Goal: Find contact information: Find contact information

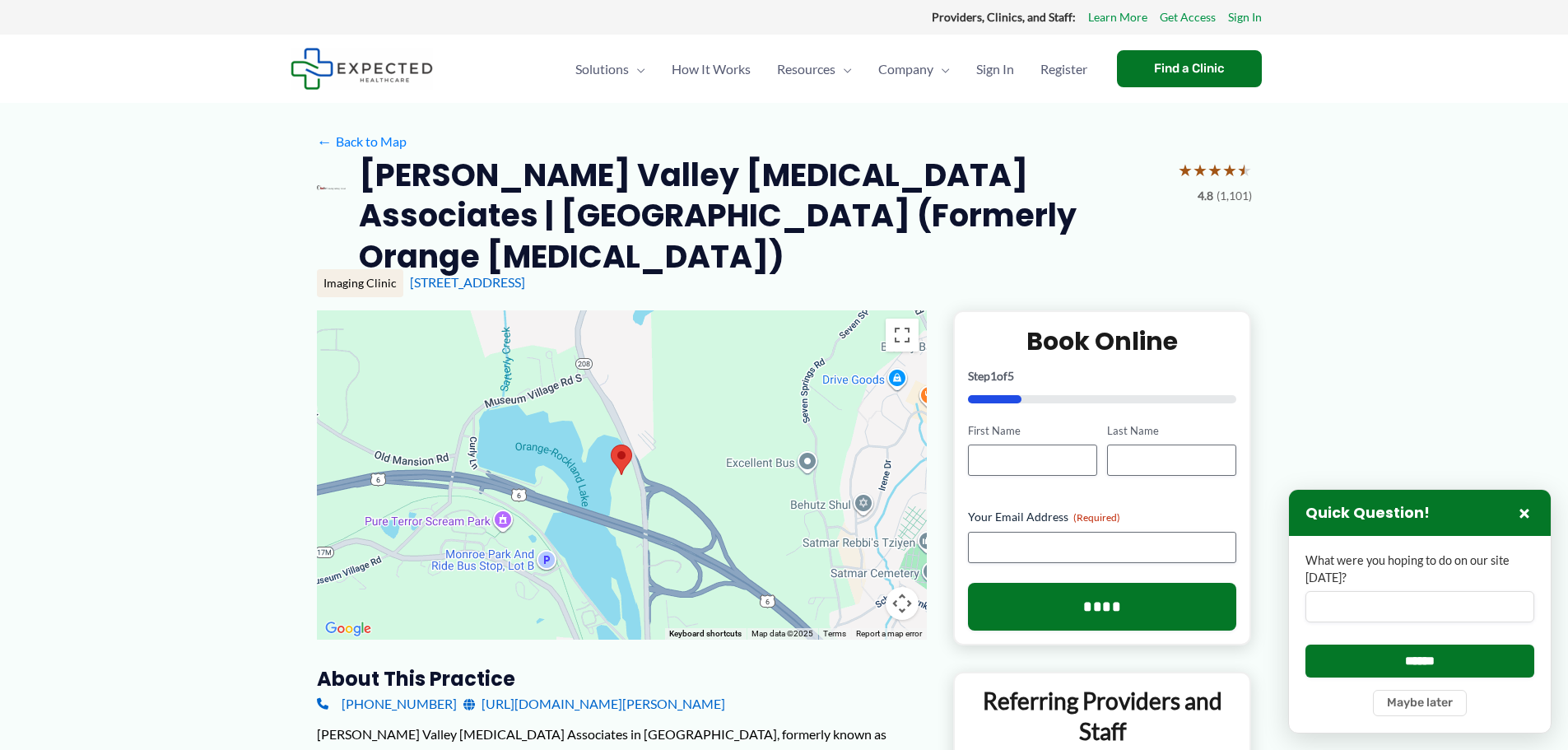
drag, startPoint x: 492, startPoint y: 687, endPoint x: 458, endPoint y: 689, distance: 34.1
drag, startPoint x: 311, startPoint y: 690, endPoint x: 522, endPoint y: 703, distance: 211.4
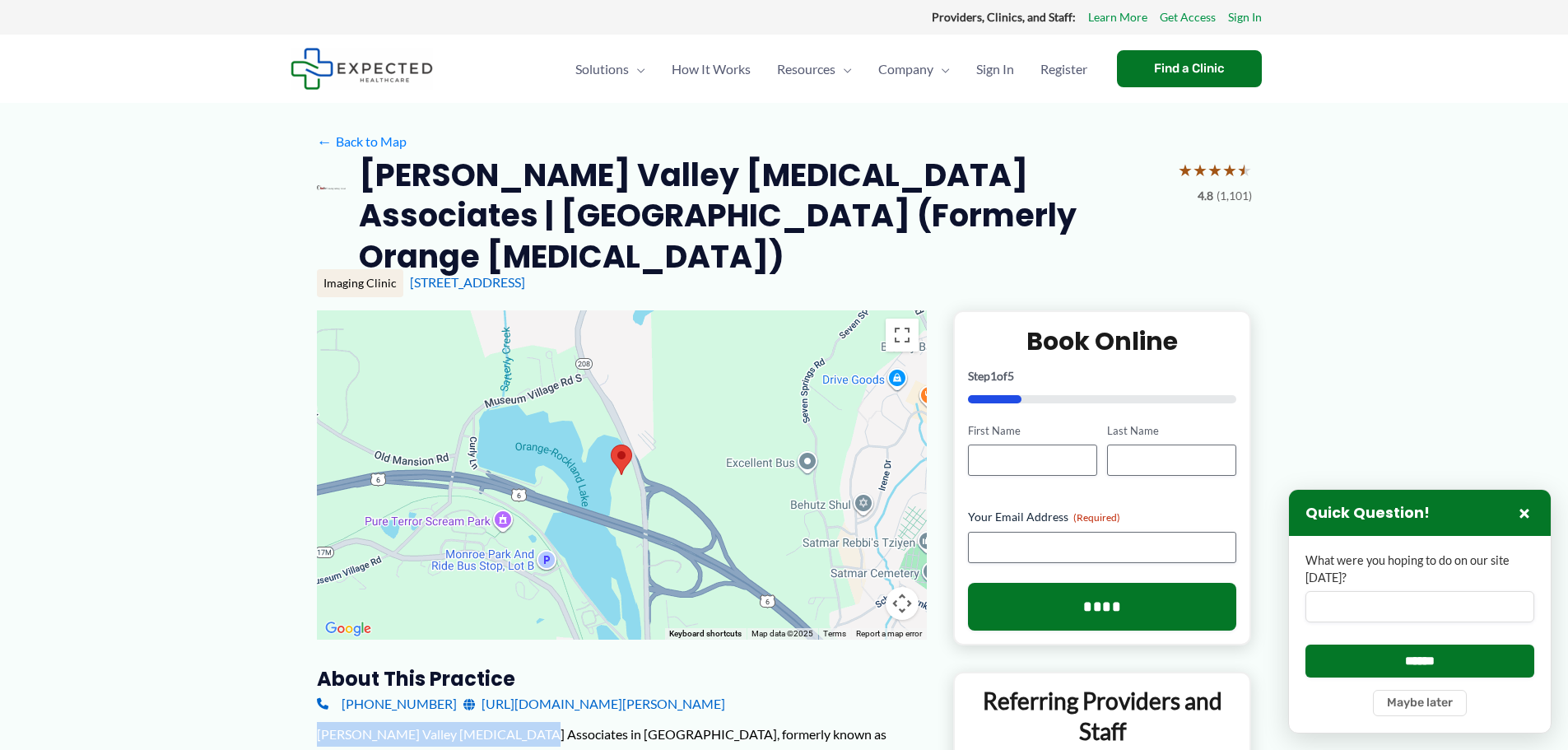
drag, startPoint x: 510, startPoint y: 694, endPoint x: 258, endPoint y: 678, distance: 252.5
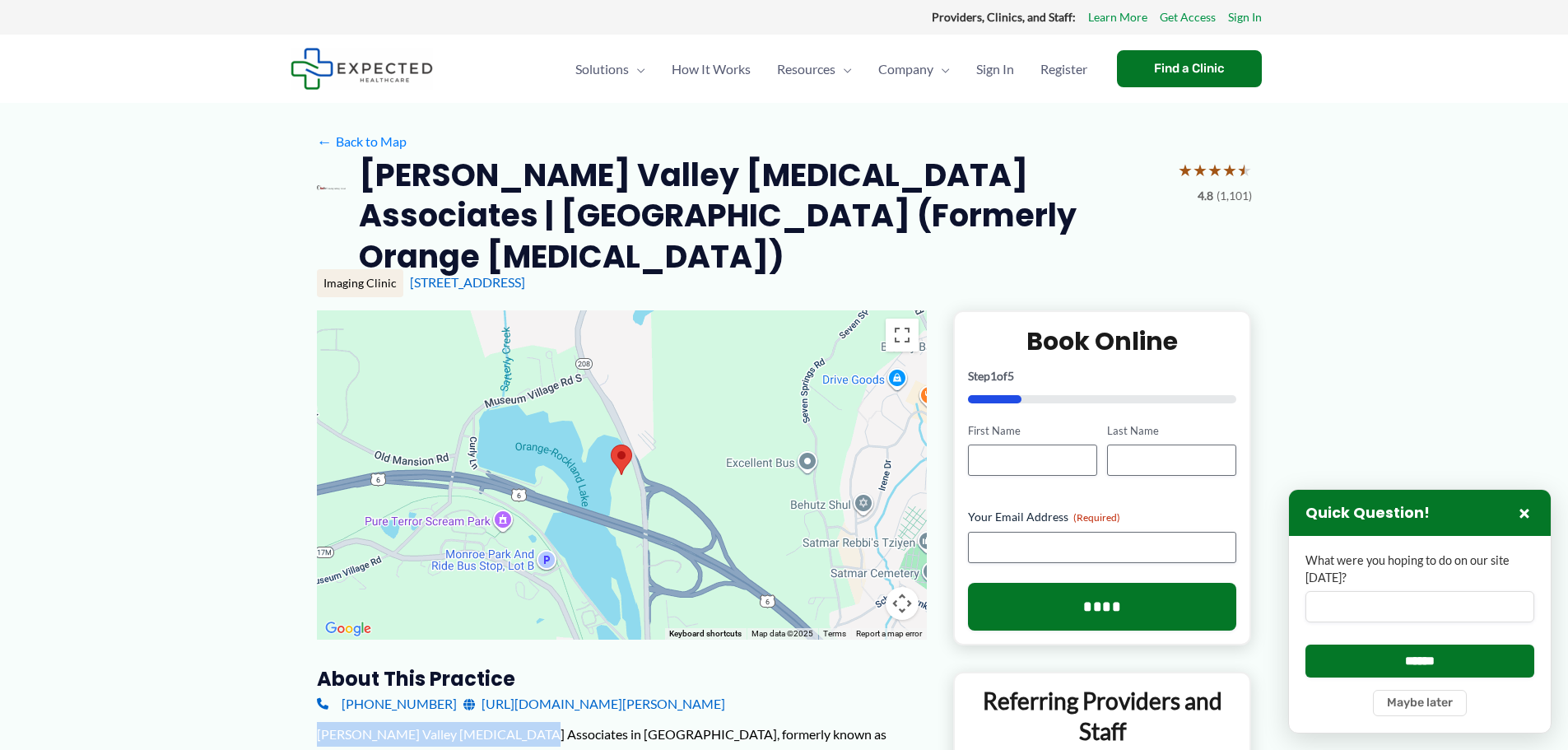
click at [325, 722] on div "[PERSON_NAME] Valley [MEDICAL_DATA] Associates in [GEOGRAPHIC_DATA], formerly k…" at bounding box center [622, 758] width 610 height 73
drag, startPoint x: 586, startPoint y: 696, endPoint x: 320, endPoint y: 703, distance: 266.1
copy div "[PERSON_NAME] Valley [MEDICAL_DATA] Associates in [GEOGRAPHIC_DATA]"
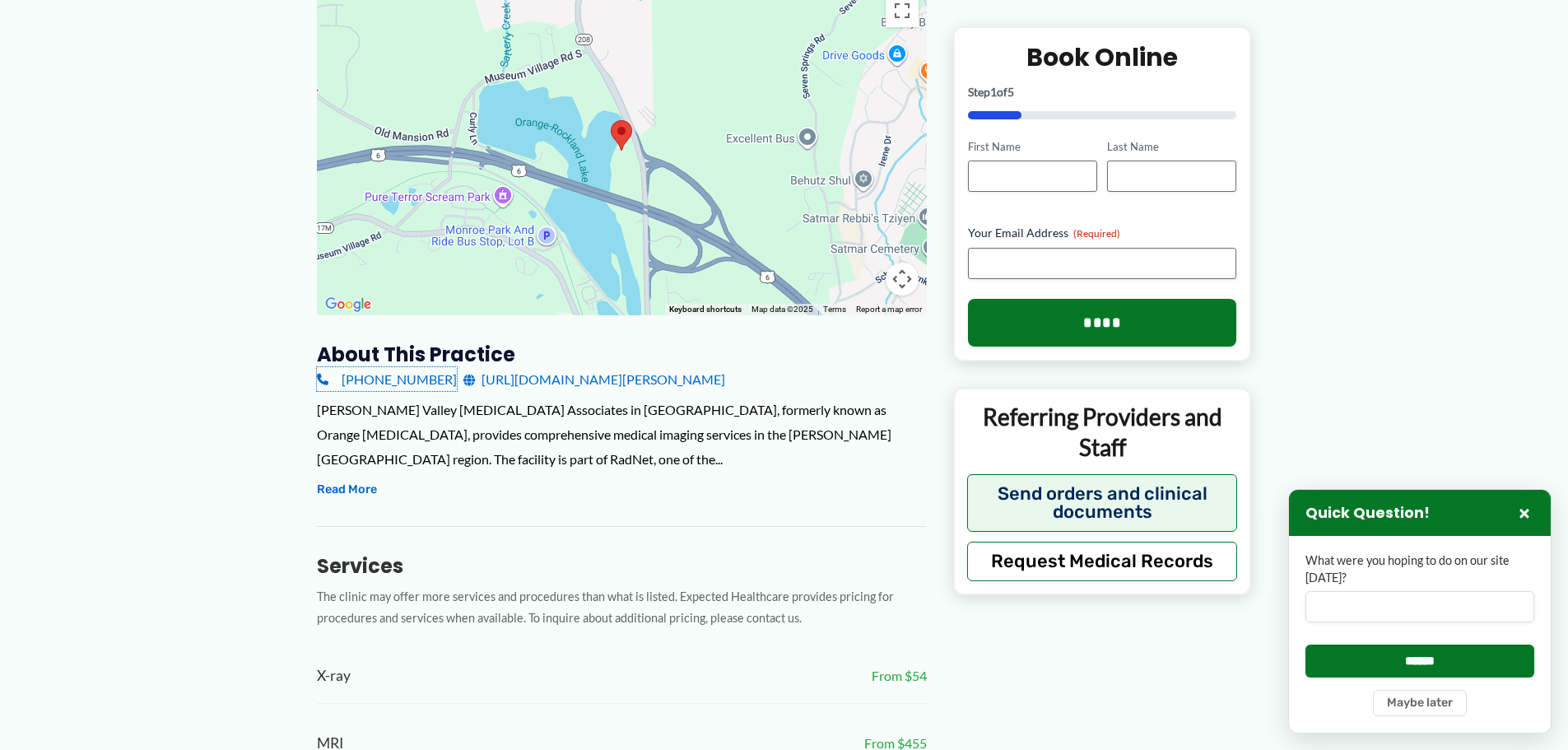
scroll to position [320, 0]
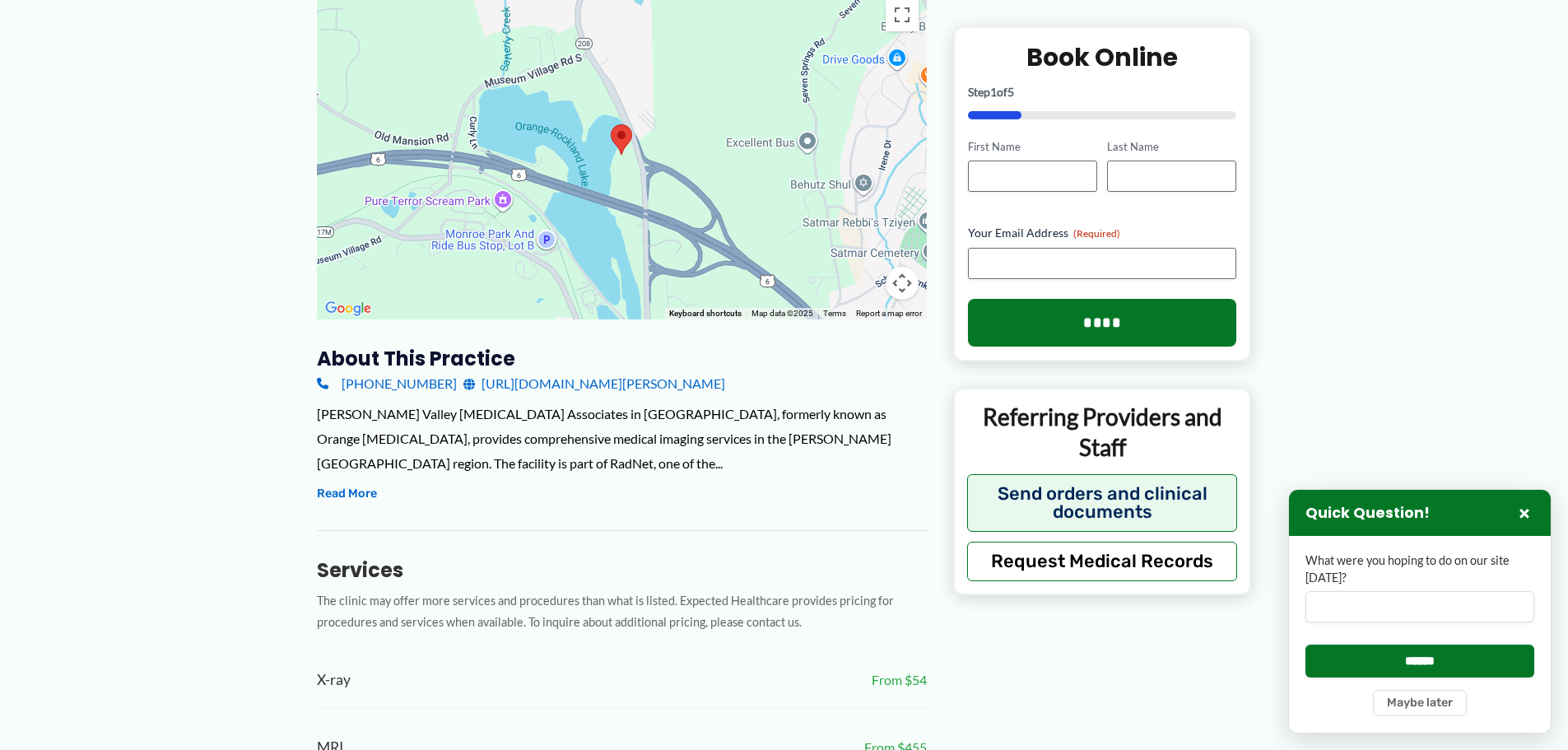
drag, startPoint x: 434, startPoint y: 329, endPoint x: 426, endPoint y: 335, distance: 10.0
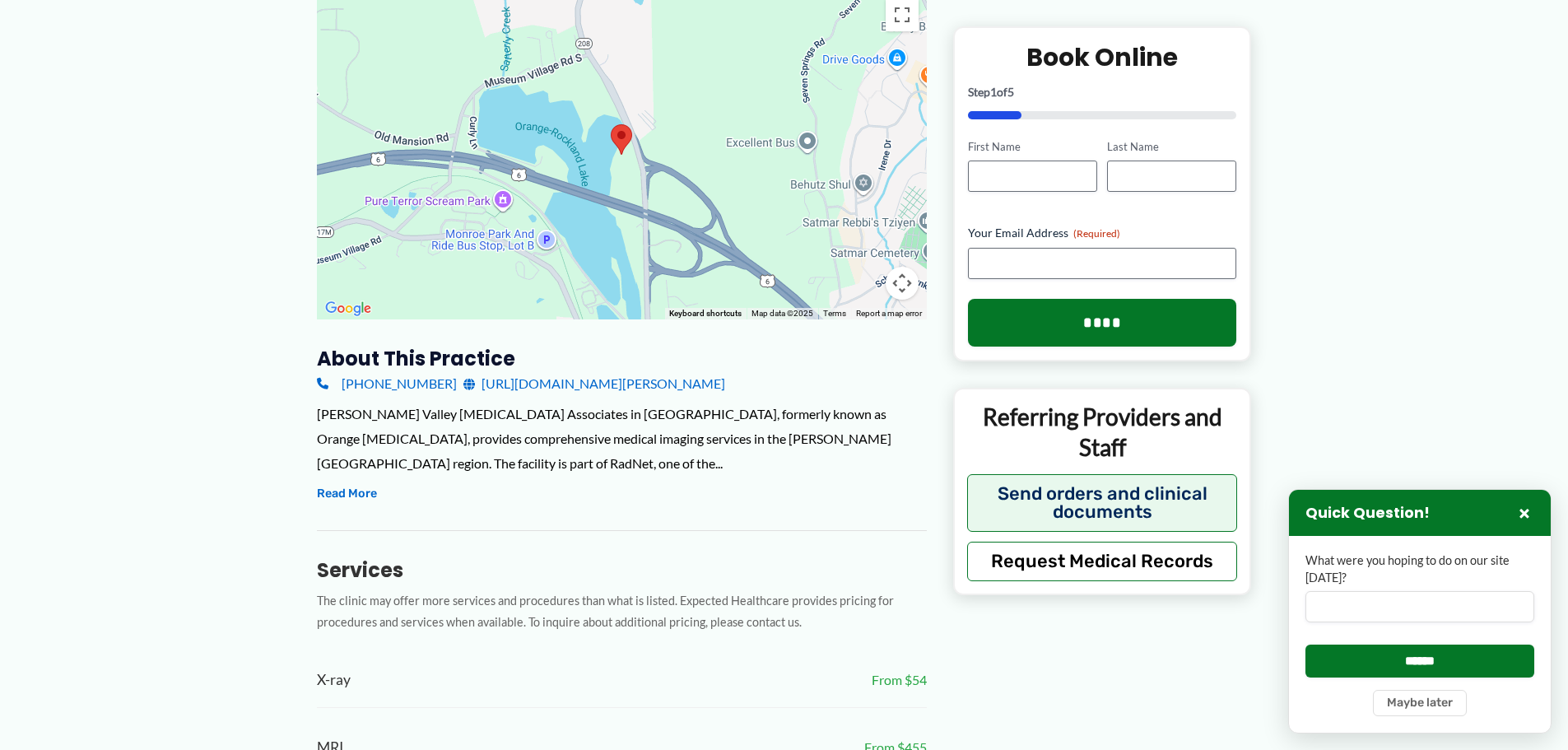
drag, startPoint x: 437, startPoint y: 330, endPoint x: 431, endPoint y: 339, distance: 10.8
copy div "ractice [PHONE_NUMBER]"
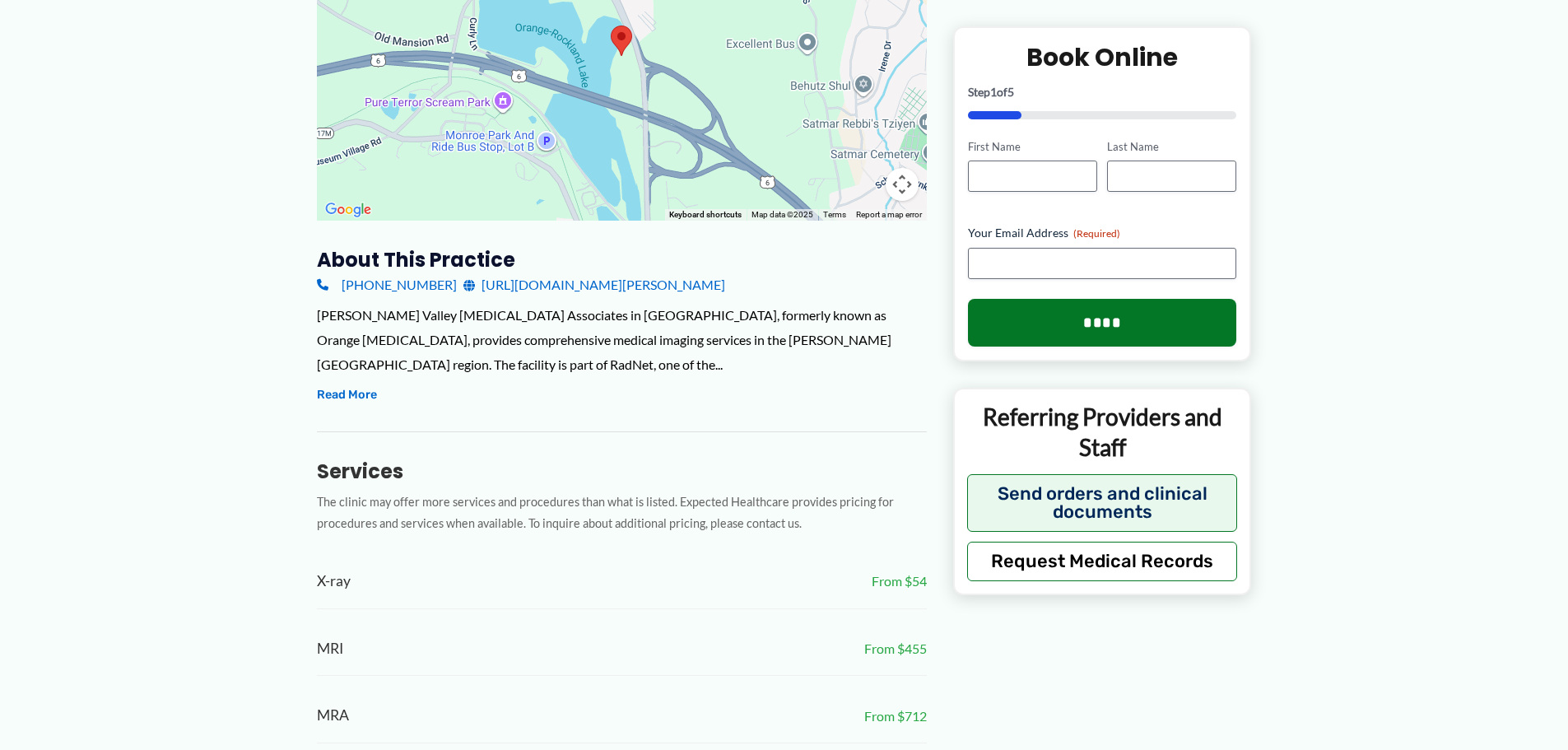
scroll to position [422, 0]
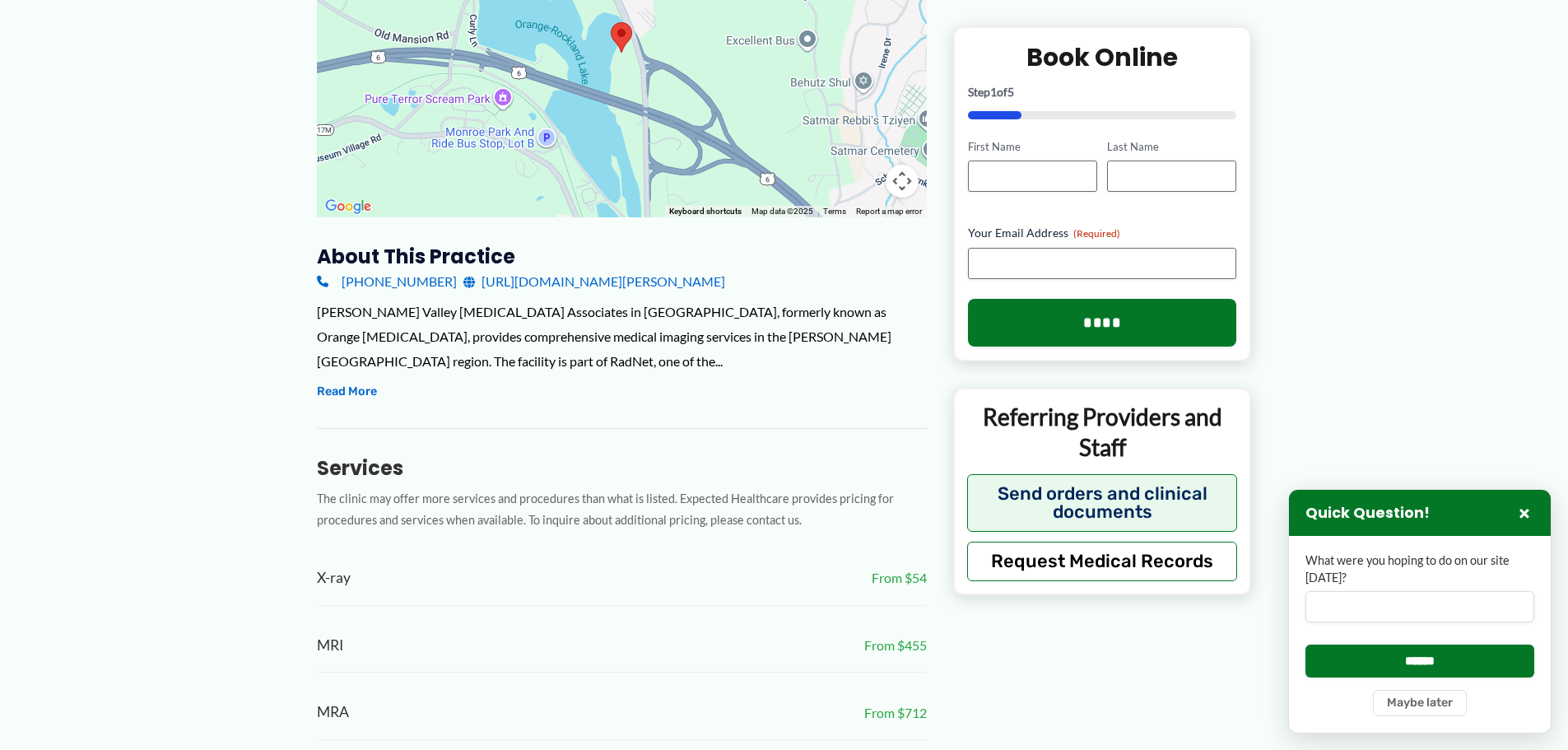
click at [564, 269] on link "[URL][DOMAIN_NAME][PERSON_NAME]" at bounding box center [595, 281] width 262 height 25
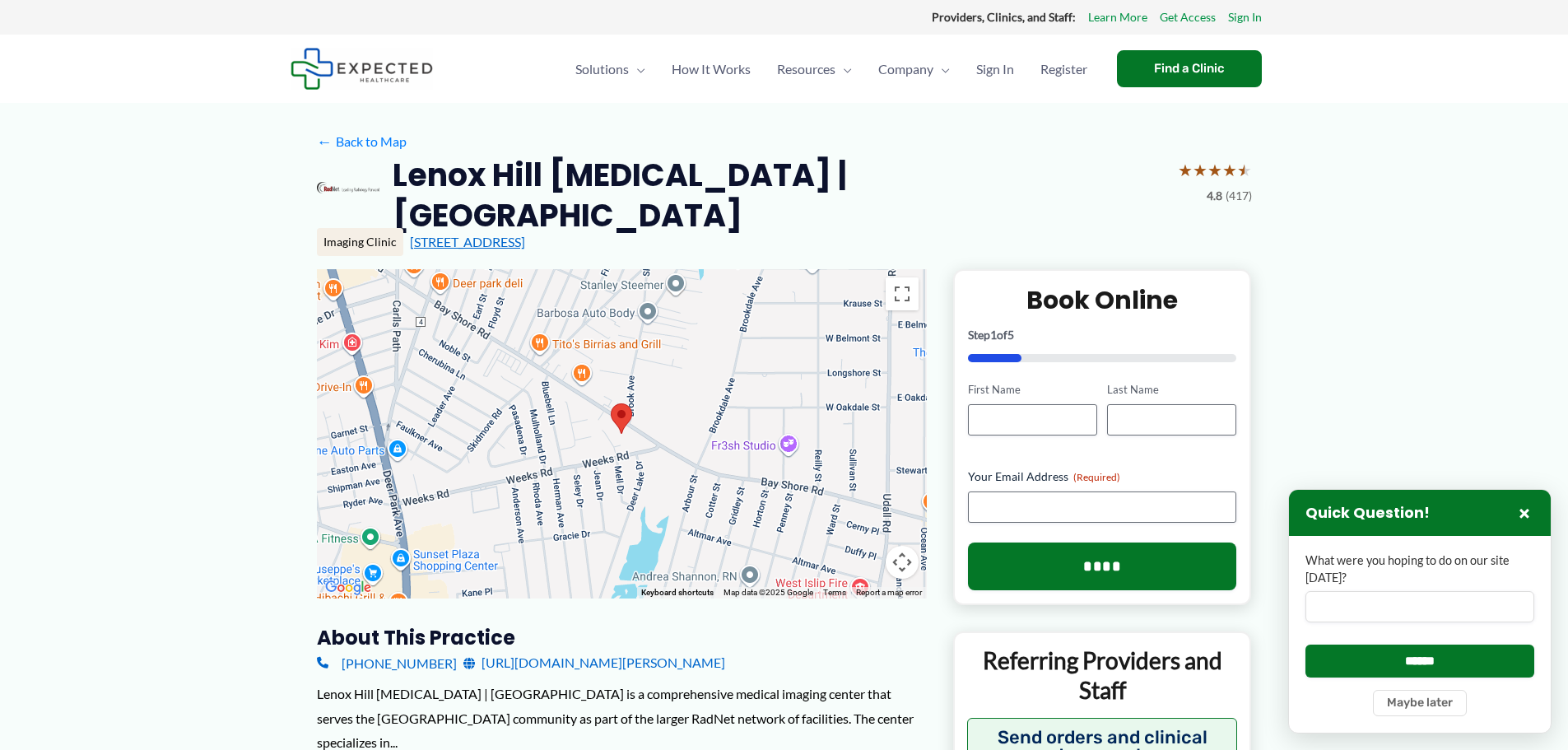
drag, startPoint x: 654, startPoint y: 226, endPoint x: 409, endPoint y: 234, distance: 245.1
click at [410, 234] on div "300 Bay Shore Rd, North Babylon, NY" at bounding box center [830, 242] width 842 height 18
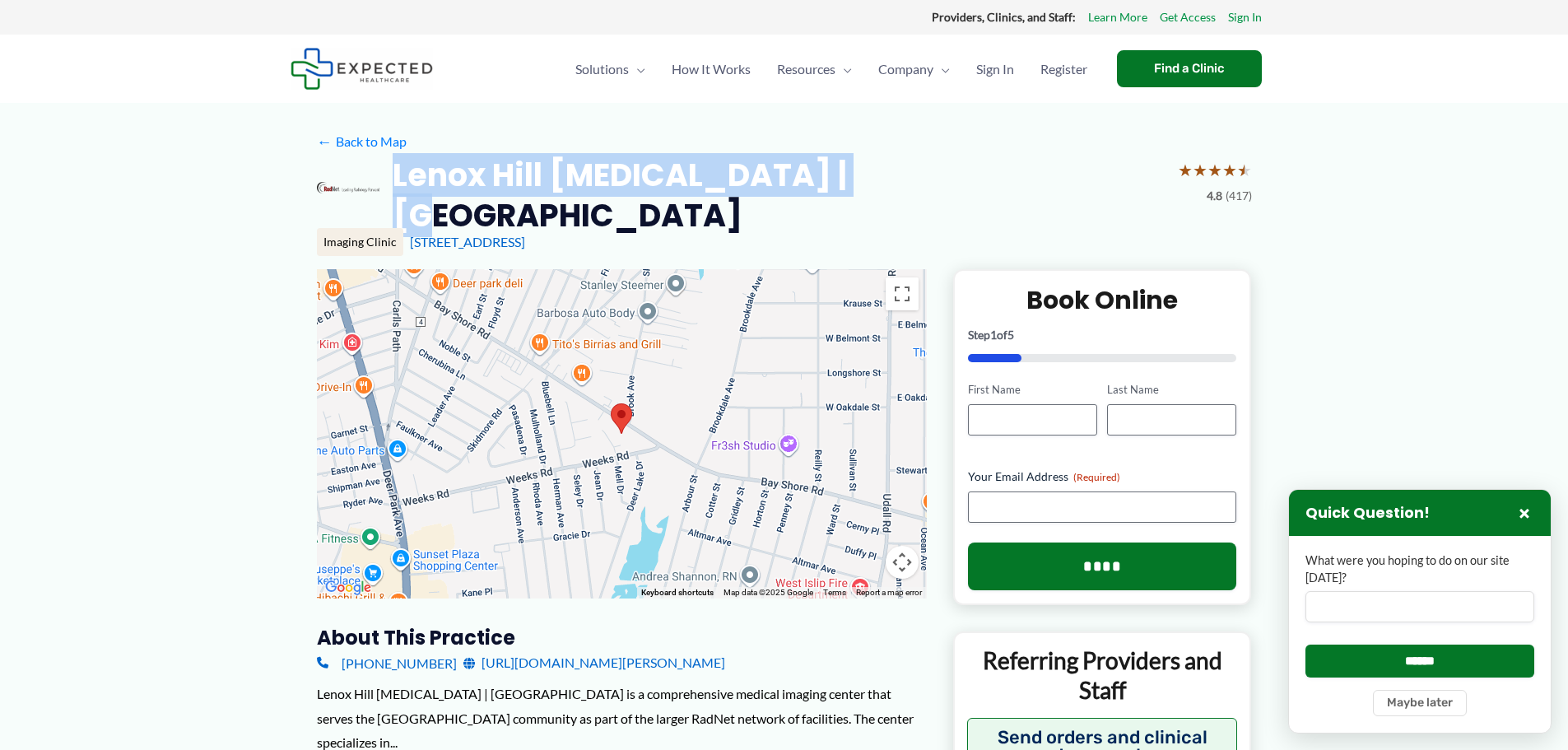
drag, startPoint x: 399, startPoint y: 166, endPoint x: 784, endPoint y: 191, distance: 385.8
click at [866, 164] on h2 "Lenox Hill [MEDICAL_DATA] | [GEOGRAPHIC_DATA]" at bounding box center [779, 196] width 773 height 82
copy h2 "Lenox Hill [MEDICAL_DATA] | [GEOGRAPHIC_DATA]"
